Goal: Find contact information: Find contact information

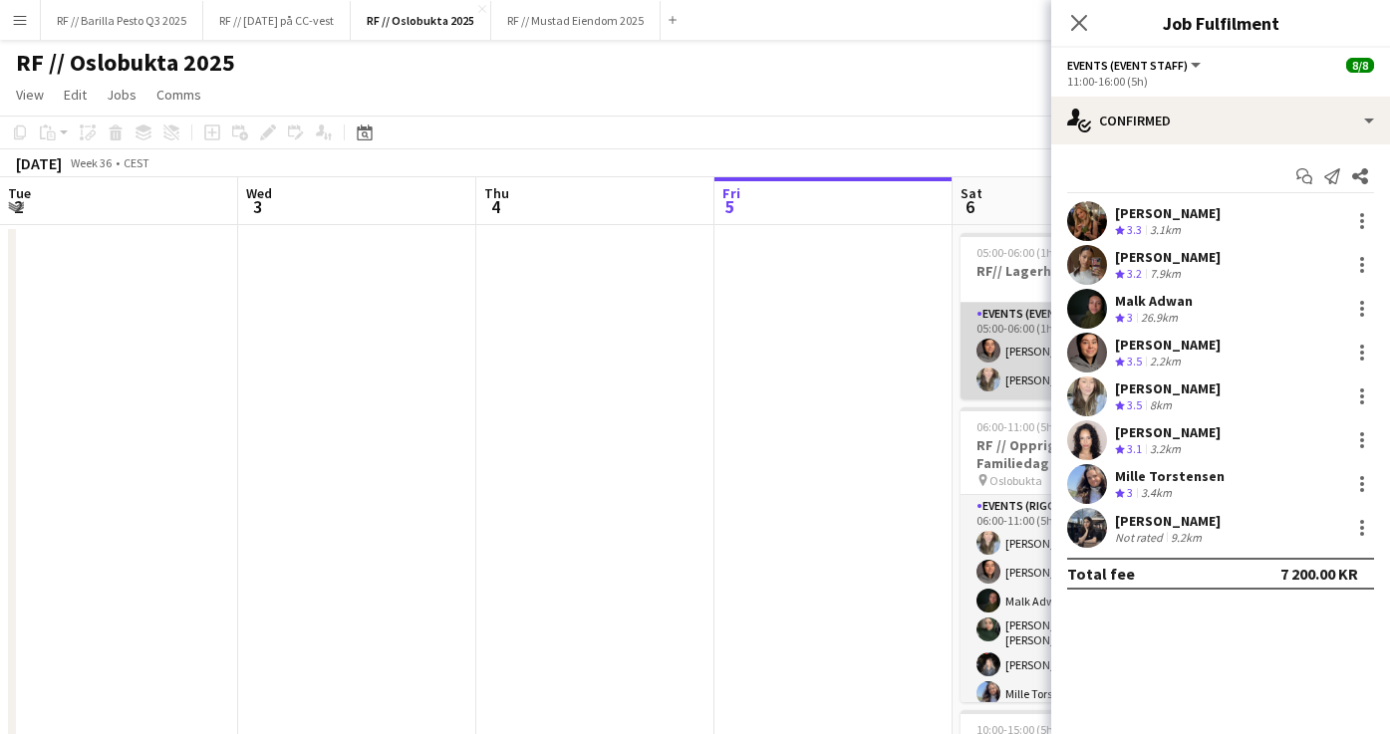
scroll to position [0, 758]
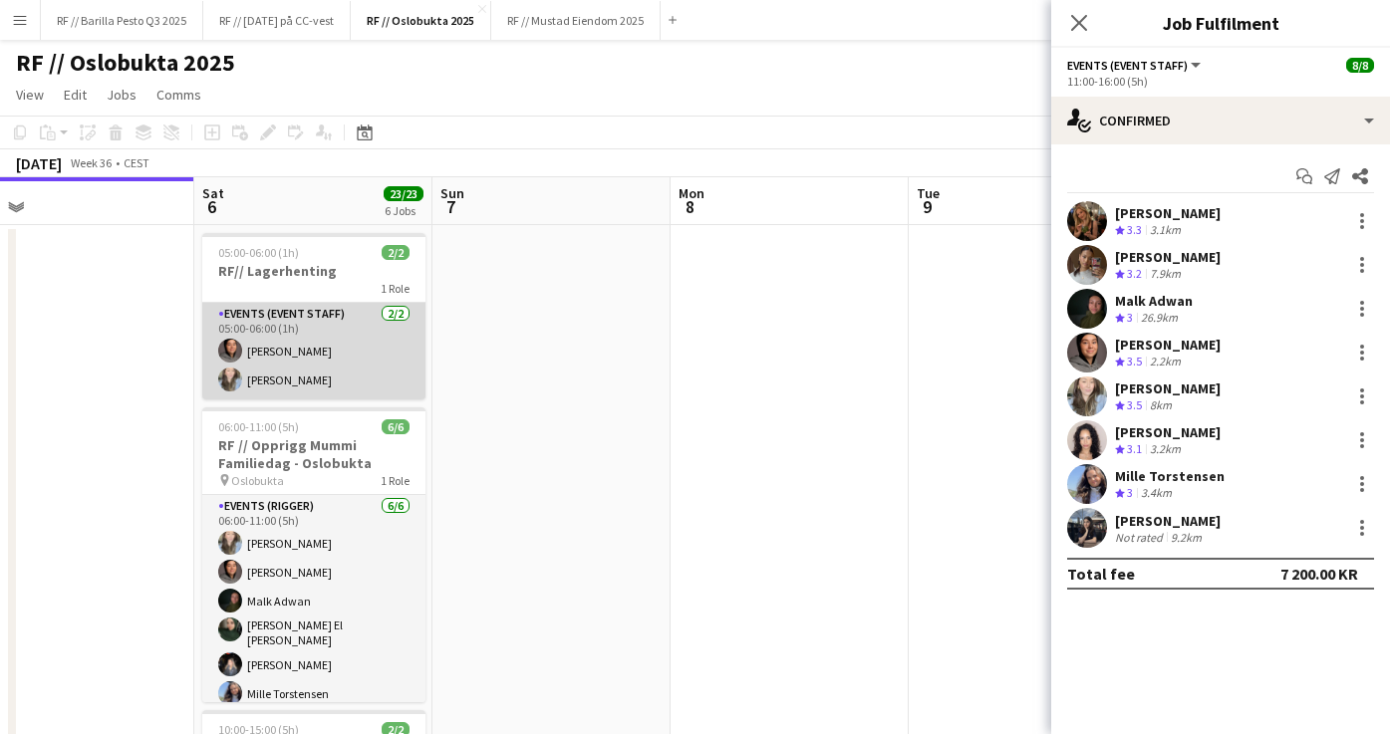
click at [316, 377] on app-card-role "Events (Event Staff) [DATE] 05:00-06:00 (1h) [PERSON_NAME] [PERSON_NAME]" at bounding box center [313, 351] width 223 height 97
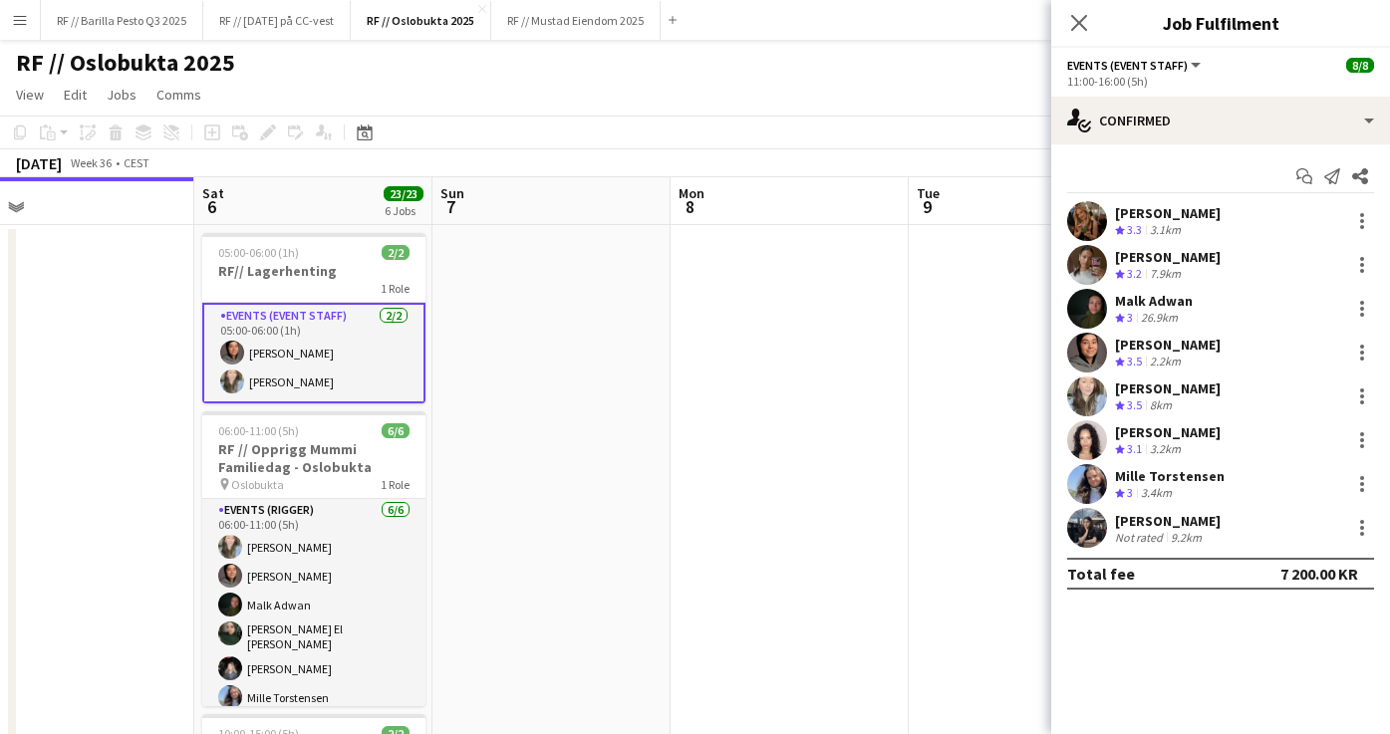
click at [364, 343] on app-card-role "Events (Event Staff) [DATE] 05:00-06:00 (1h) [PERSON_NAME] [PERSON_NAME]" at bounding box center [313, 353] width 223 height 101
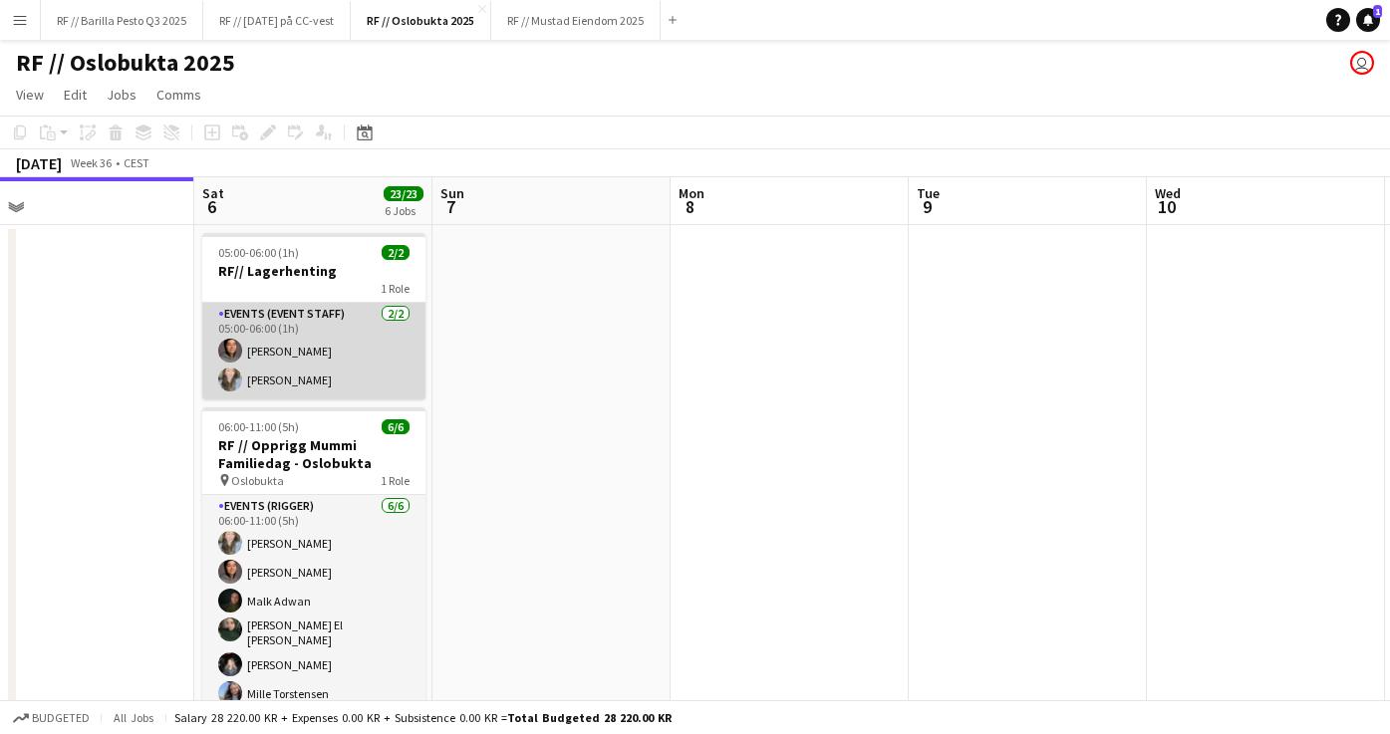
click at [364, 343] on app-card-role "Events (Event Staff) [DATE] 05:00-06:00 (1h) [PERSON_NAME] [PERSON_NAME]" at bounding box center [313, 351] width 223 height 97
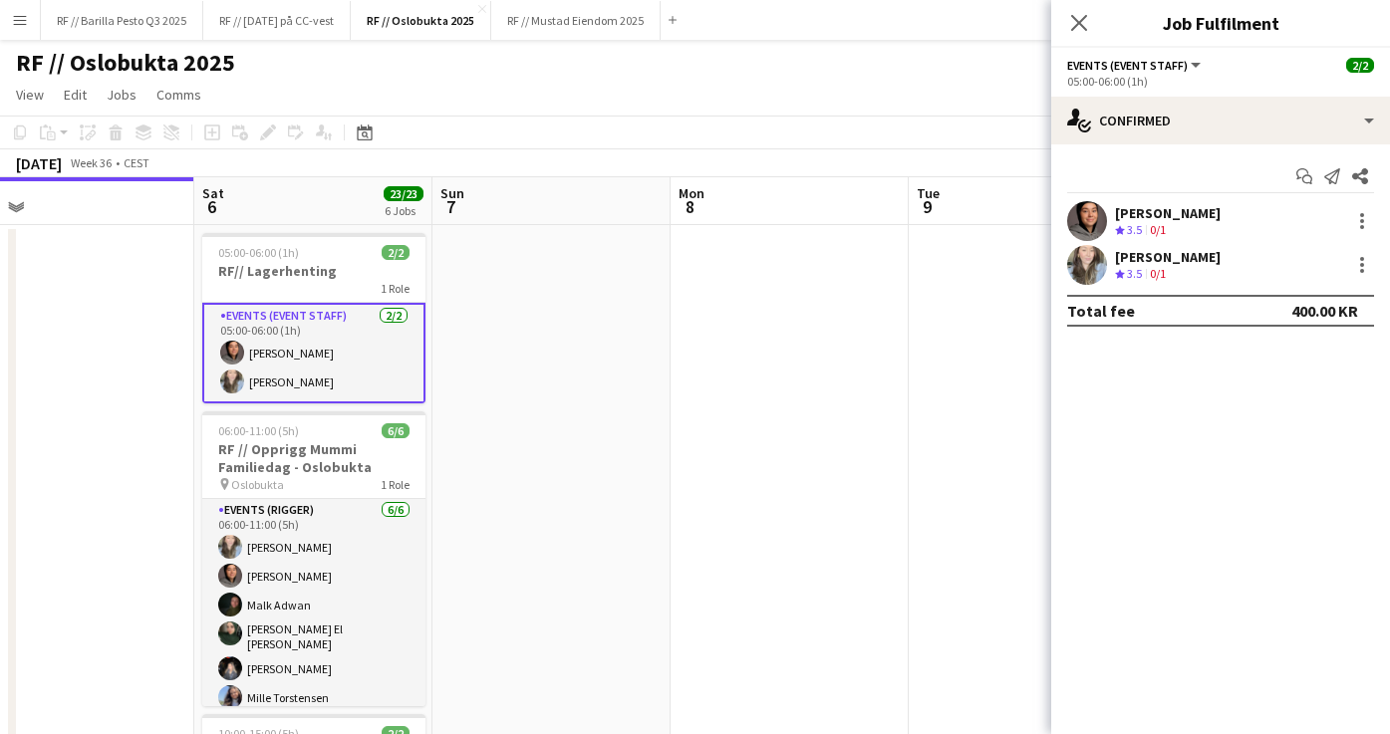
click at [1163, 269] on app-skills-label "0/1" at bounding box center [1158, 273] width 16 height 15
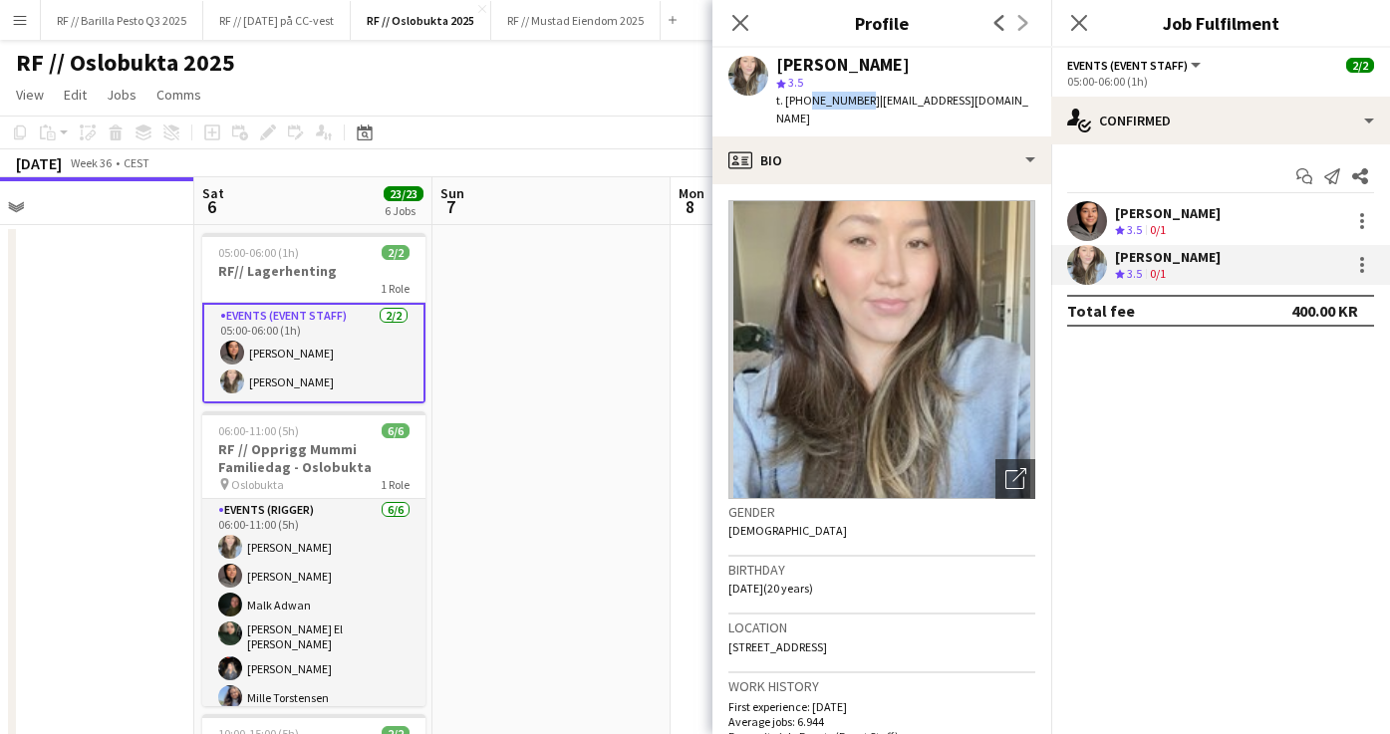
drag, startPoint x: 852, startPoint y: 102, endPoint x: 803, endPoint y: 99, distance: 48.9
click at [803, 99] on div "t. [PHONE_NUMBER] | [EMAIL_ADDRESS][DOMAIN_NAME]" at bounding box center [905, 110] width 259 height 36
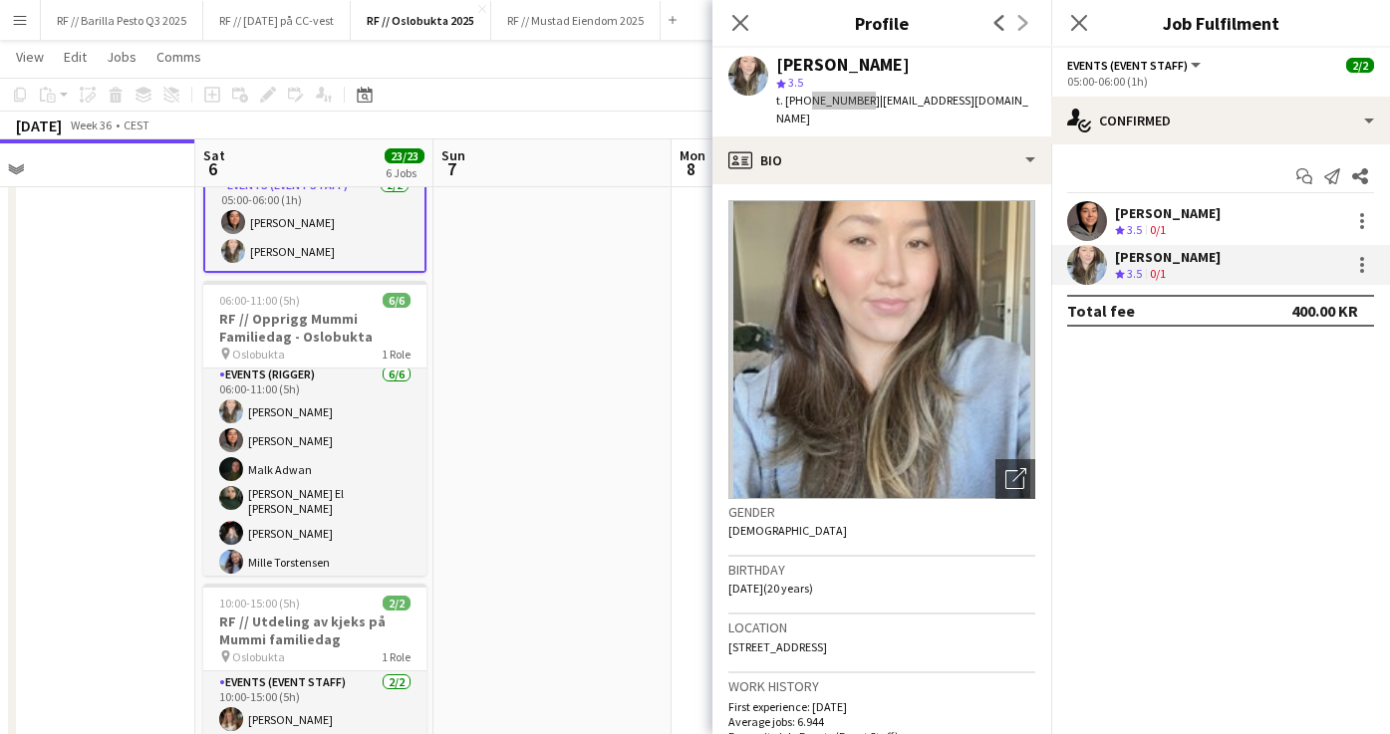
scroll to position [132, 0]
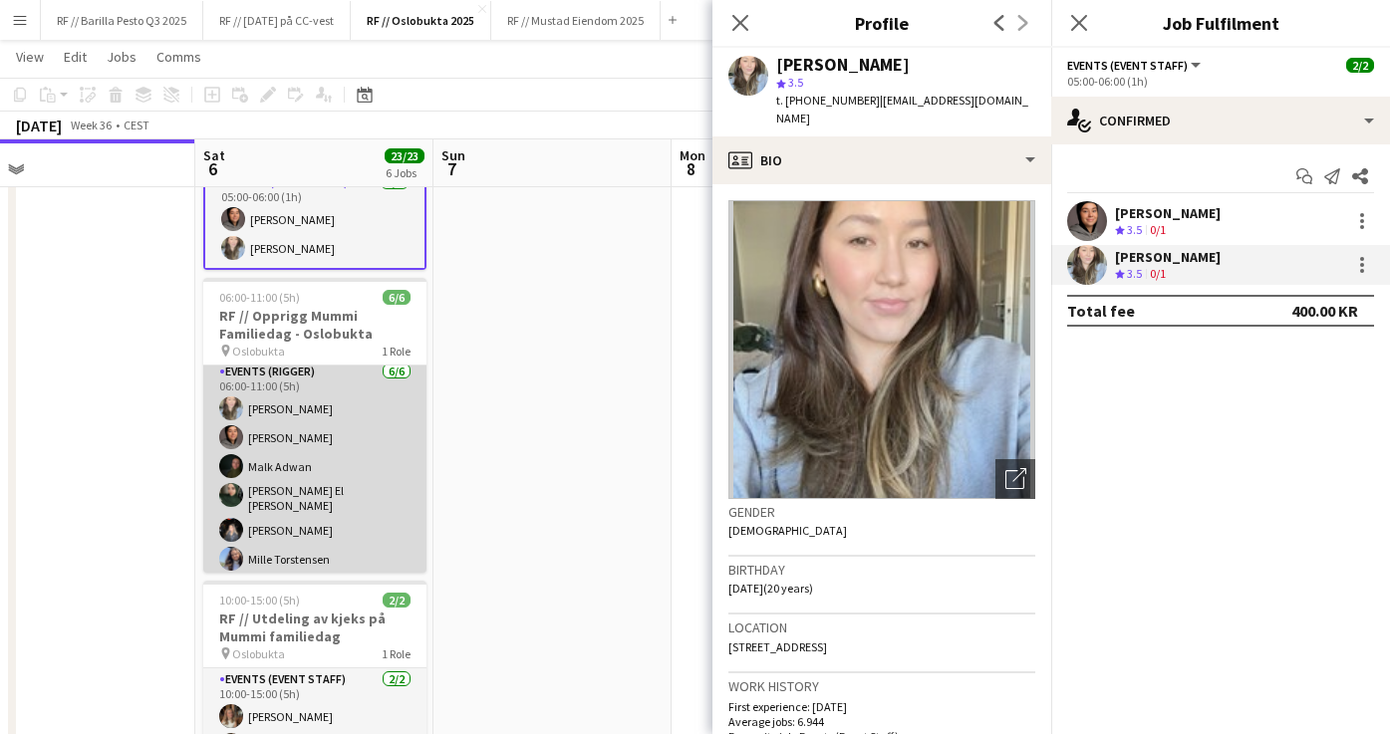
click at [326, 407] on app-card-role "Events (Rigger) [DATE] 06:00-11:00 (5h) [PERSON_NAME] [PERSON_NAME] [PERSON_NAM…" at bounding box center [314, 470] width 223 height 218
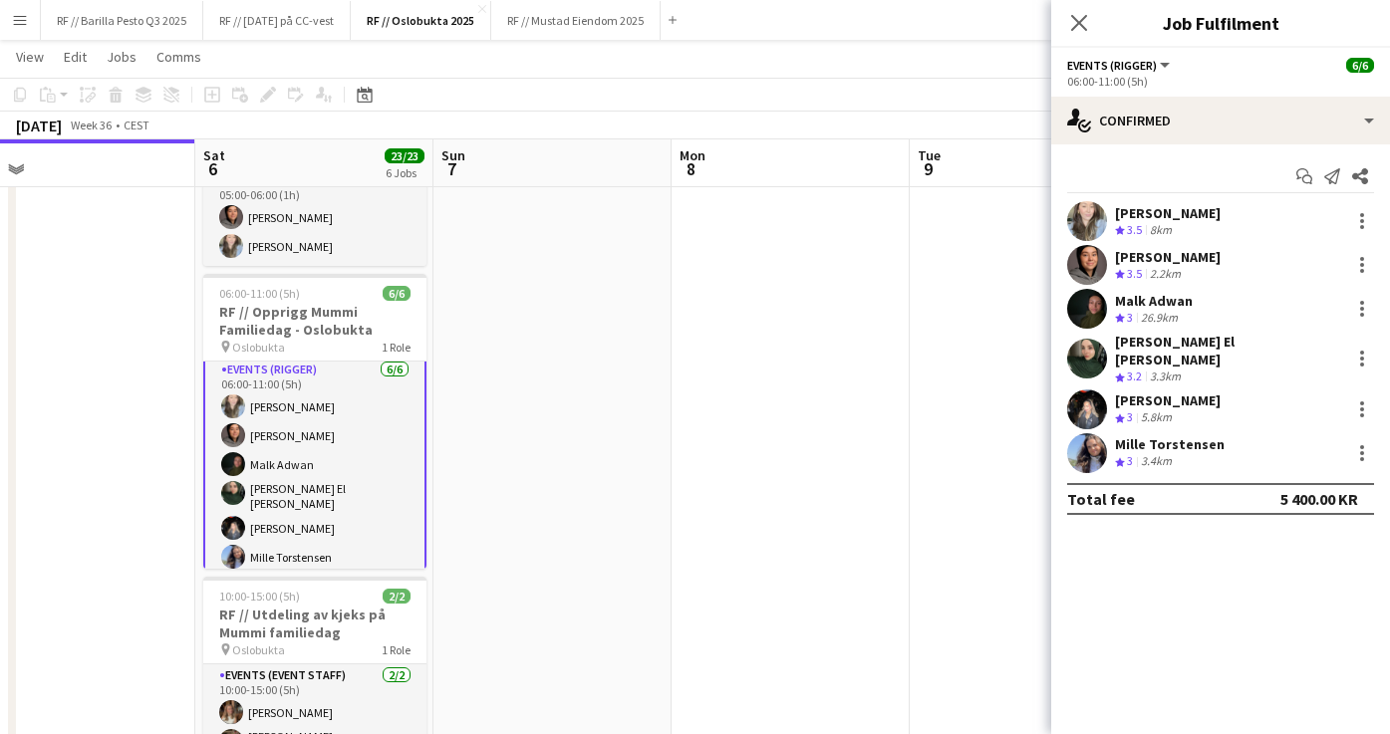
click at [292, 409] on app-card-role "Events (Rigger) [DATE] 06:00-11:00 (5h) [PERSON_NAME] [PERSON_NAME] [PERSON_NAM…" at bounding box center [314, 468] width 223 height 222
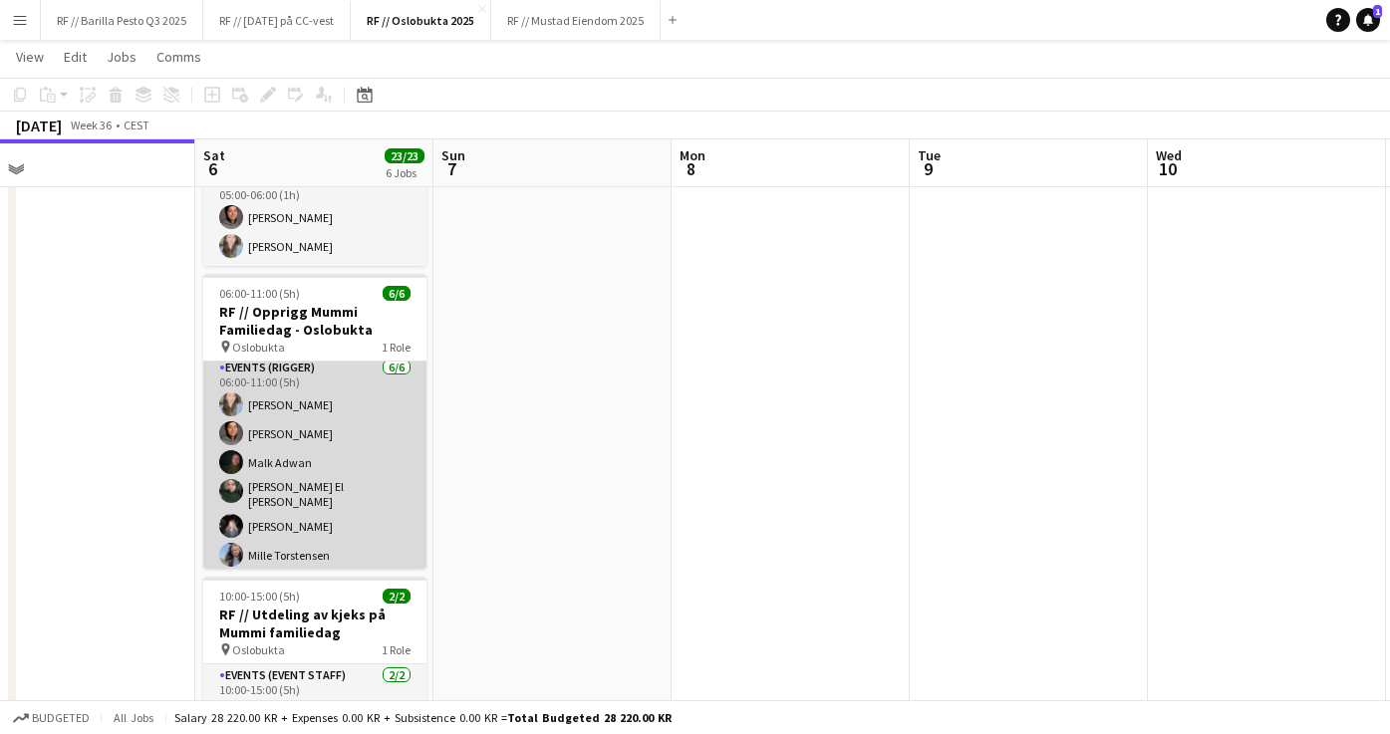
click at [338, 463] on app-card-role "Events (Rigger) [DATE] 06:00-11:00 (5h) [PERSON_NAME] [PERSON_NAME] [PERSON_NAM…" at bounding box center [314, 466] width 223 height 218
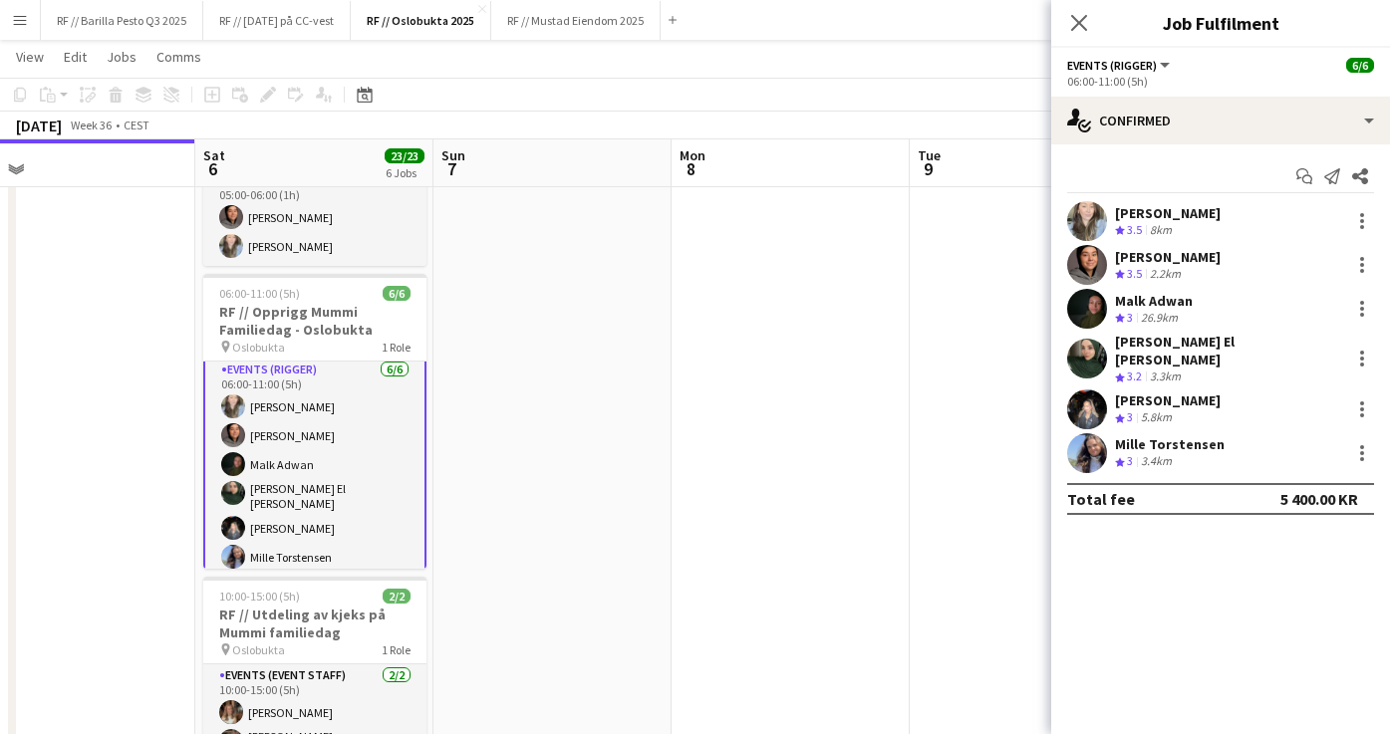
click at [1155, 220] on div "[PERSON_NAME]" at bounding box center [1168, 213] width 106 height 18
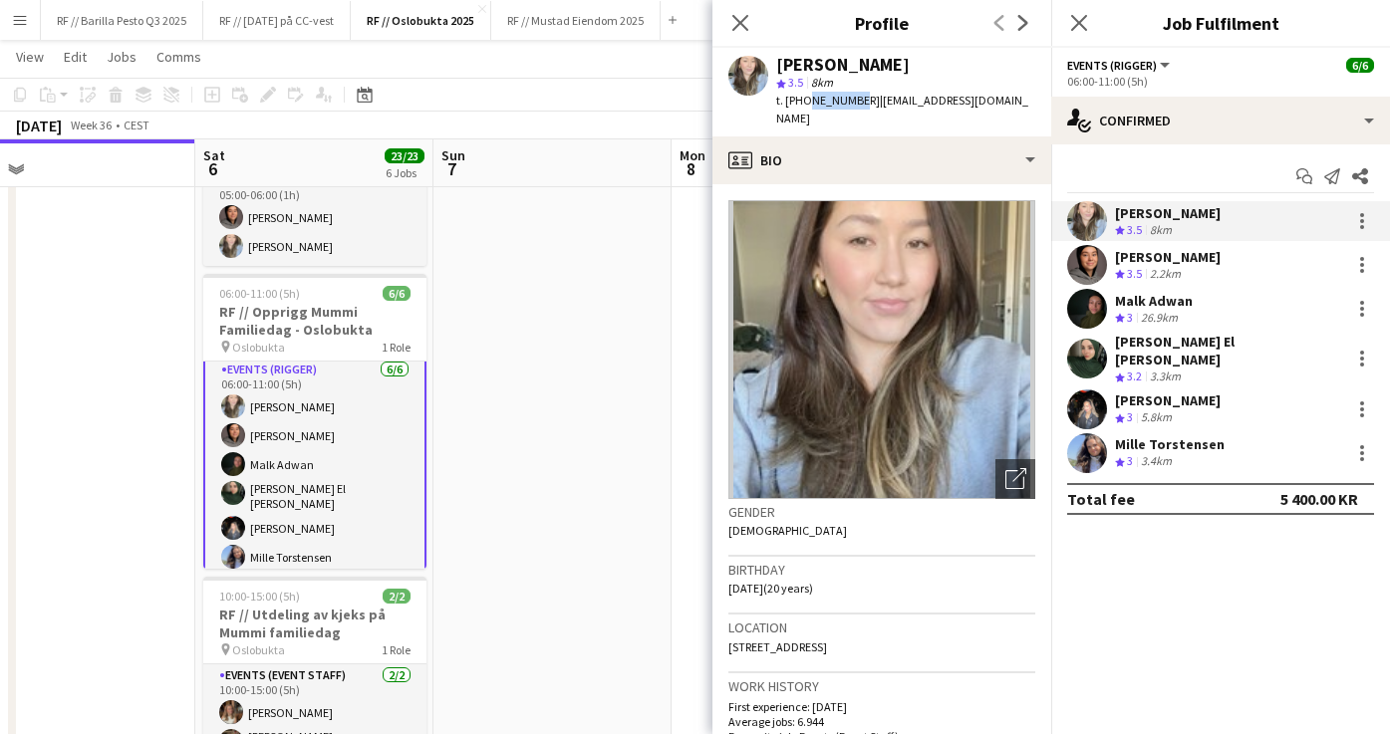
drag, startPoint x: 850, startPoint y: 100, endPoint x: 804, endPoint y: 101, distance: 45.9
click at [804, 101] on span "t. [PHONE_NUMBER]" at bounding box center [828, 100] width 104 height 15
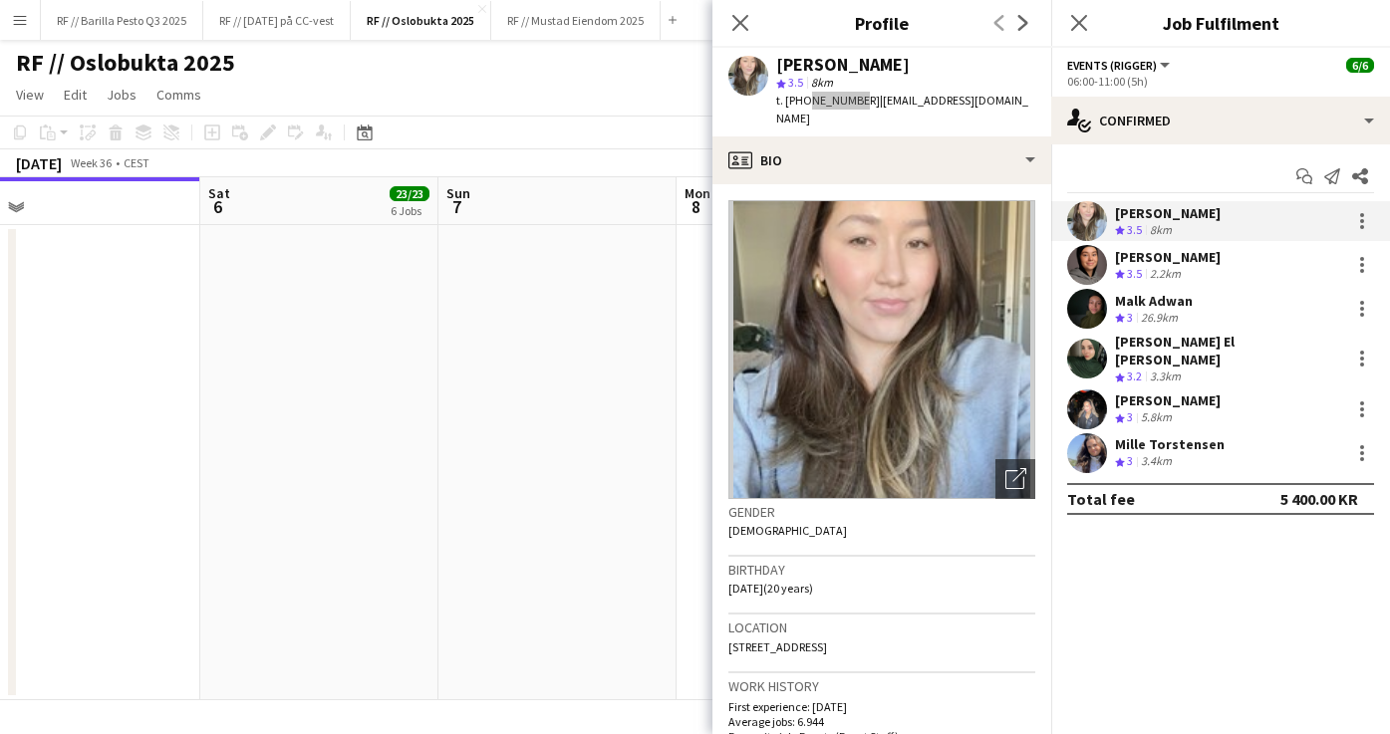
scroll to position [0, 0]
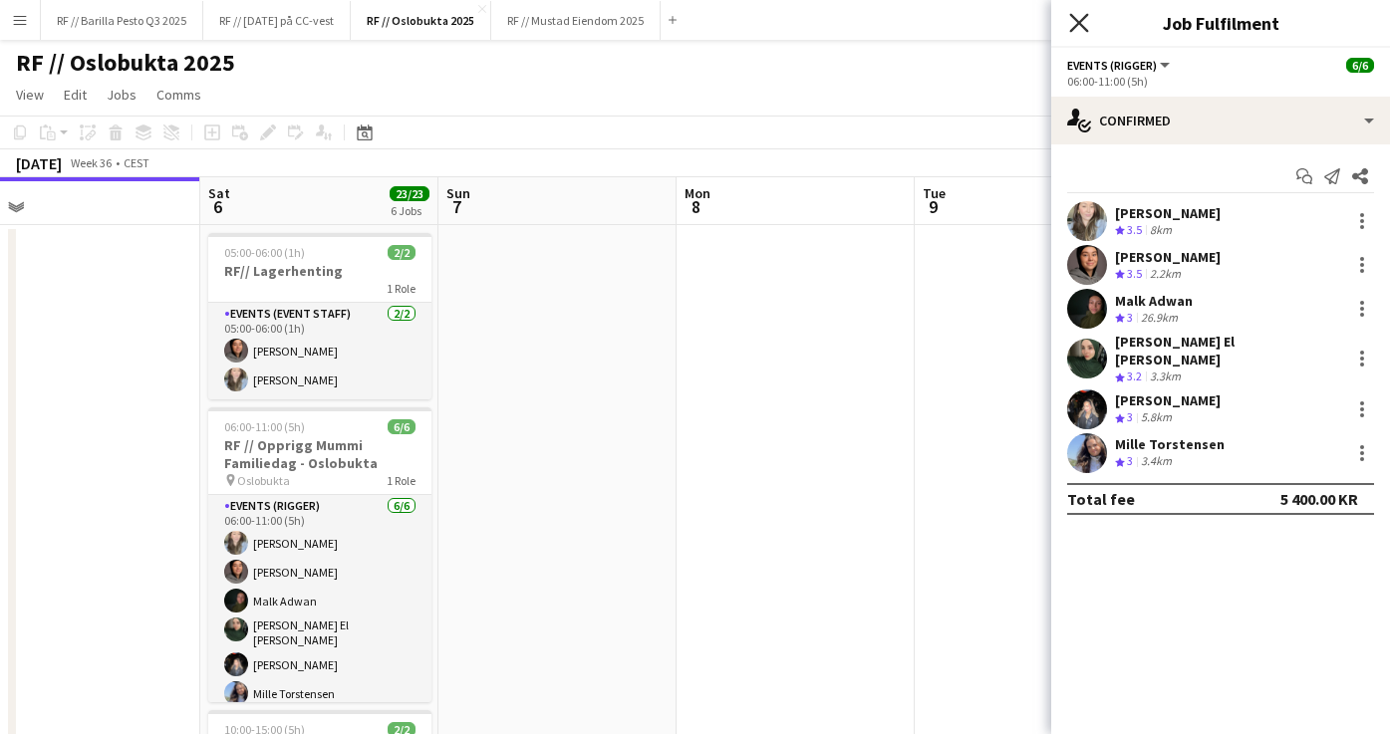
click at [1081, 17] on icon "Close pop-in" at bounding box center [1078, 22] width 19 height 19
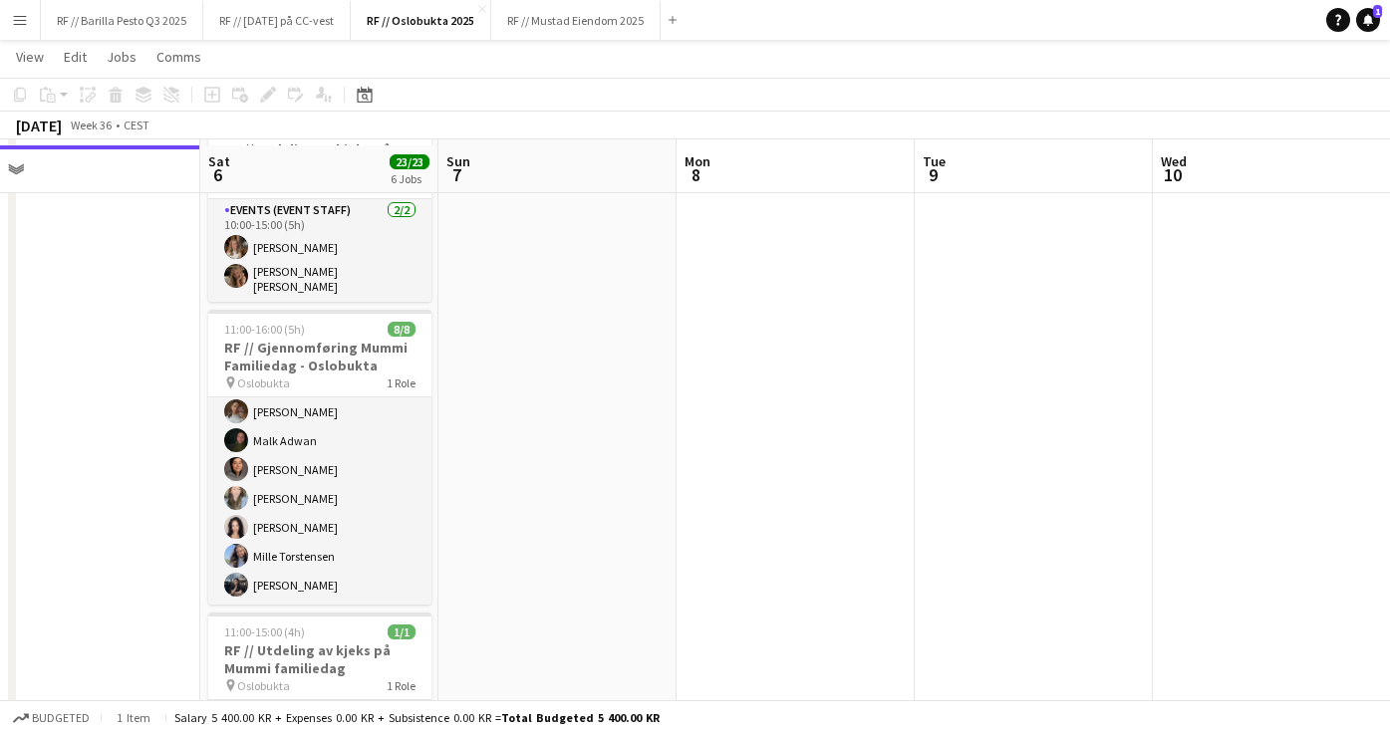
scroll to position [604, 0]
